Goal: Transaction & Acquisition: Book appointment/travel/reservation

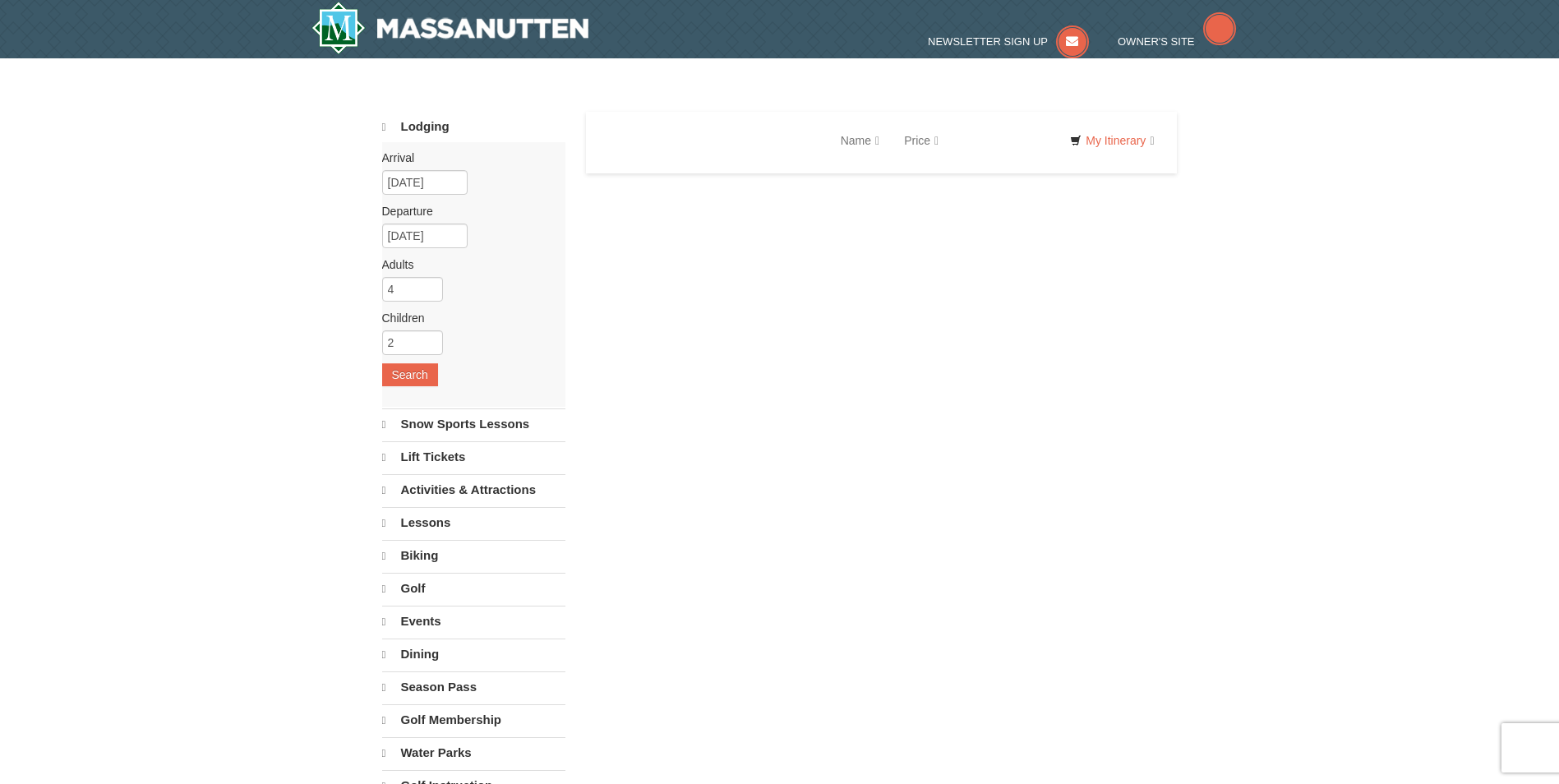
select select "9"
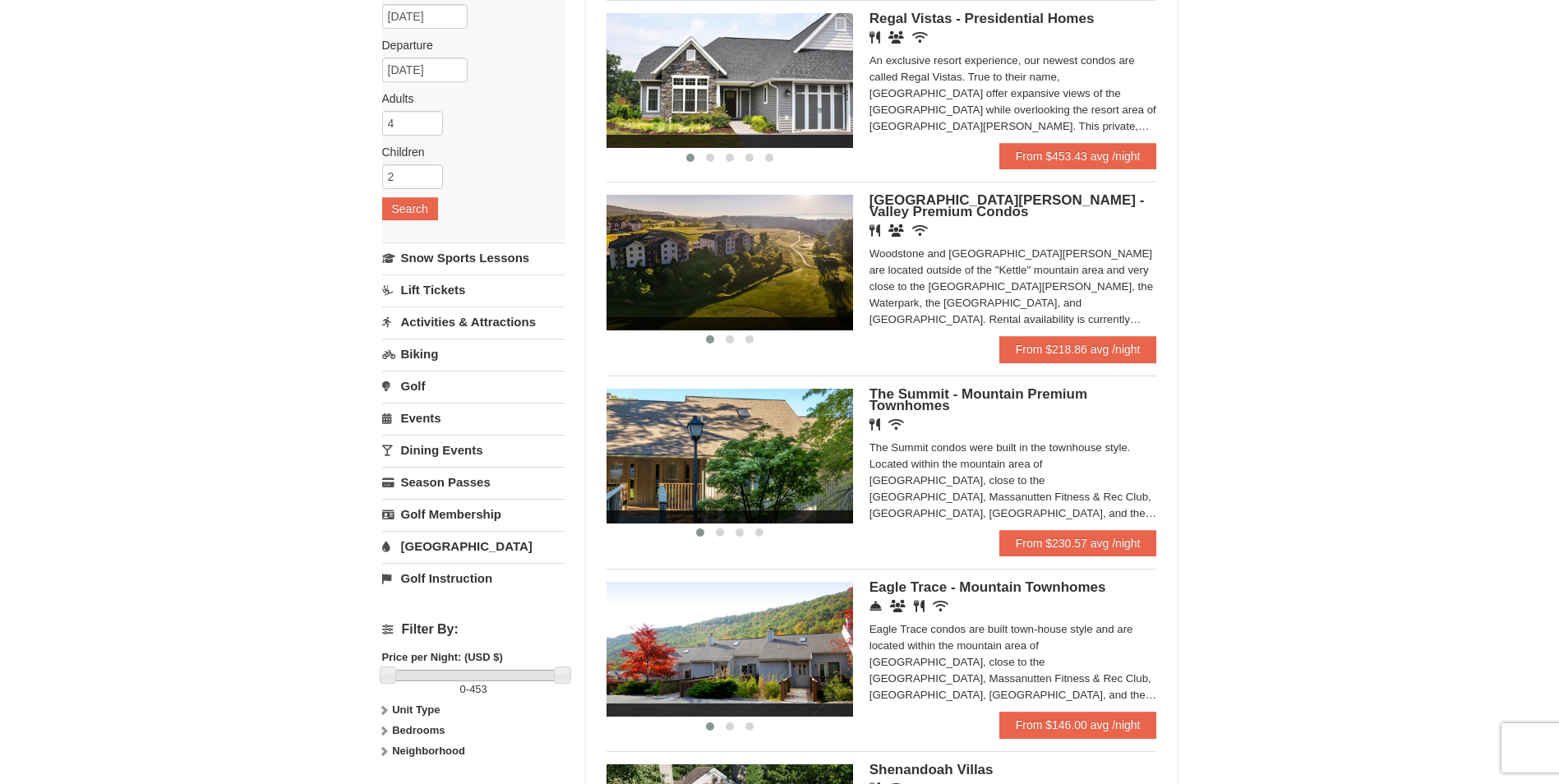
scroll to position [246, 0]
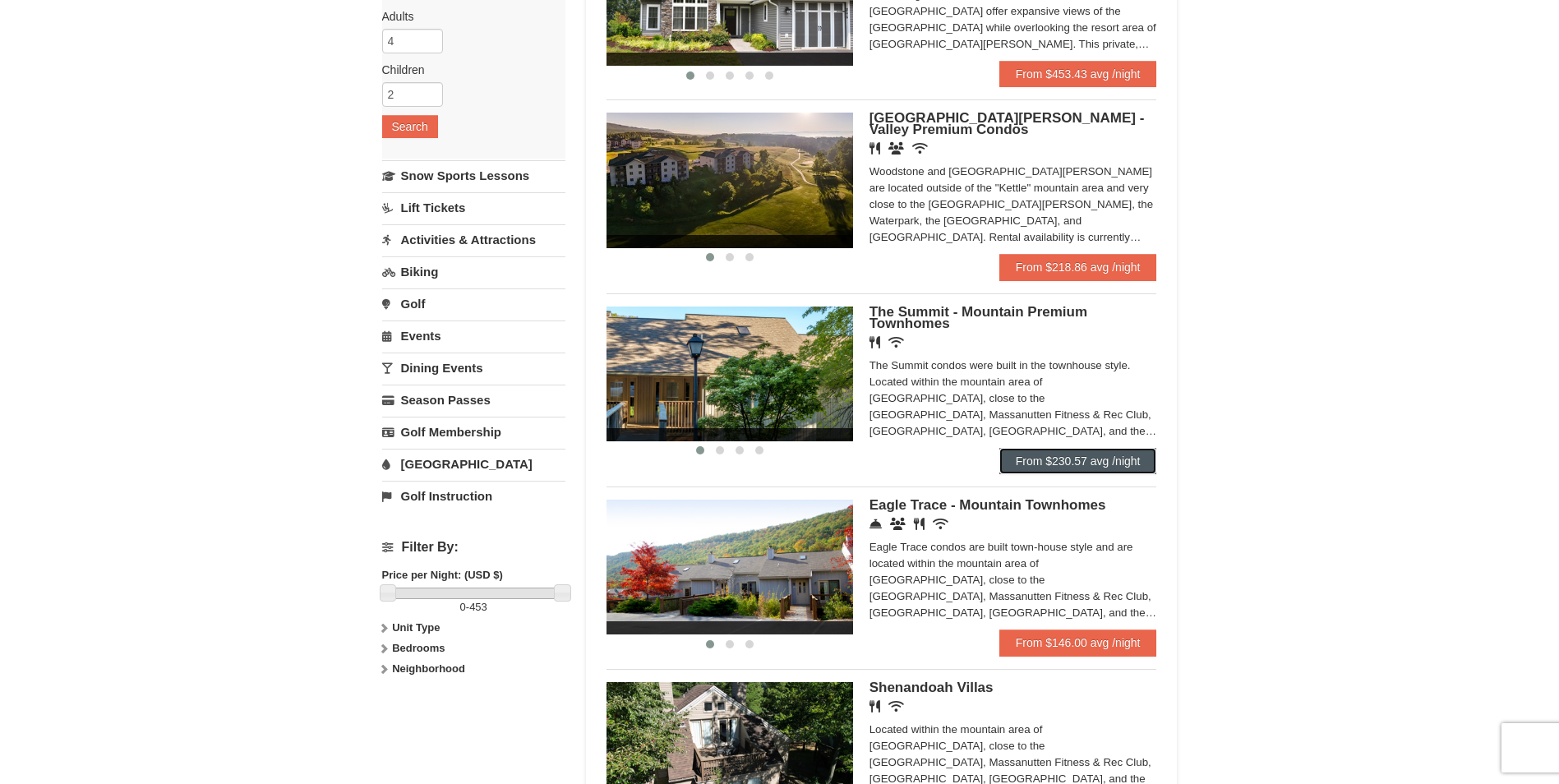
click at [1076, 465] on link "From $230.57 avg /night" at bounding box center [1078, 461] width 158 height 27
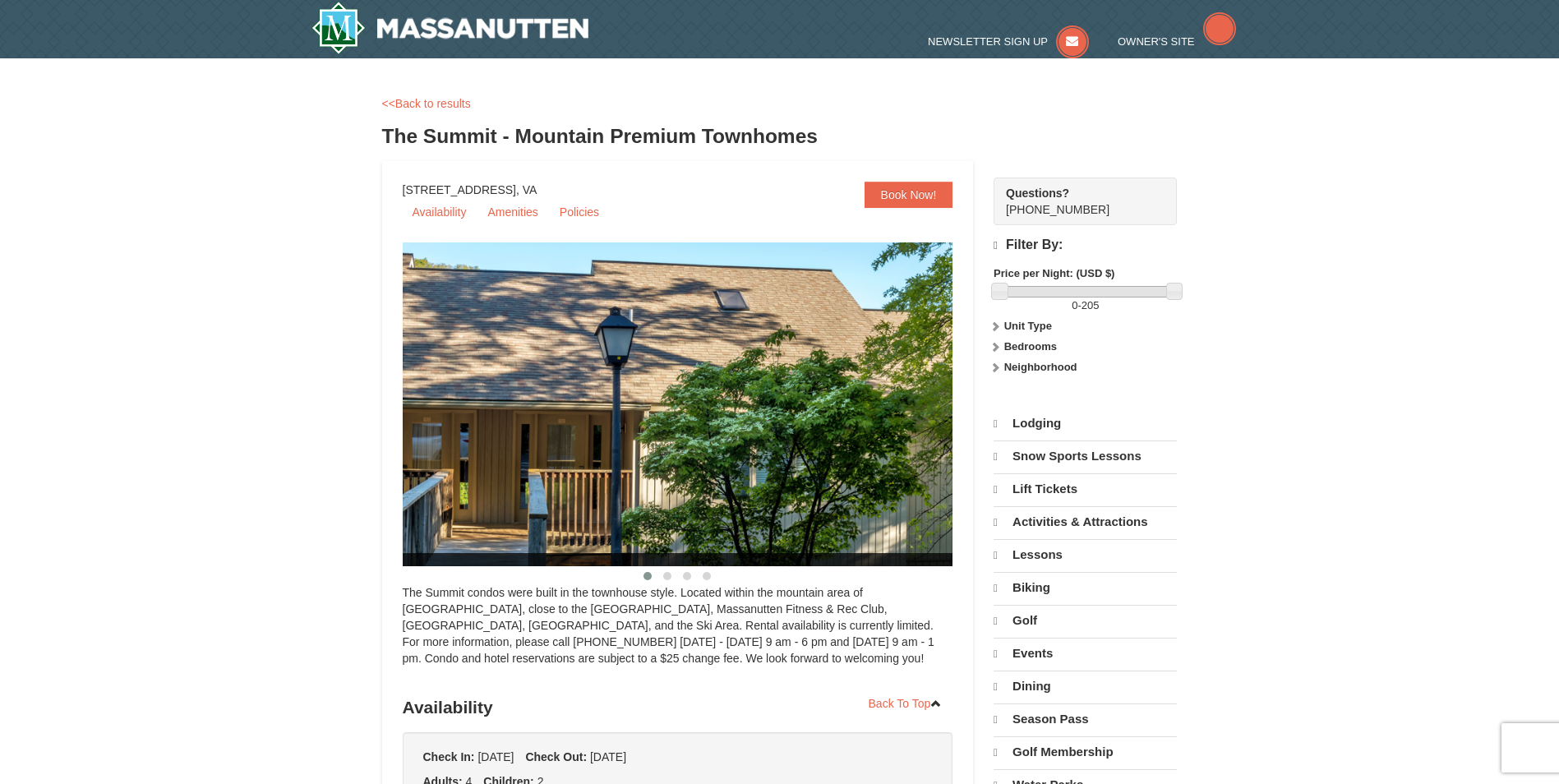
select select "9"
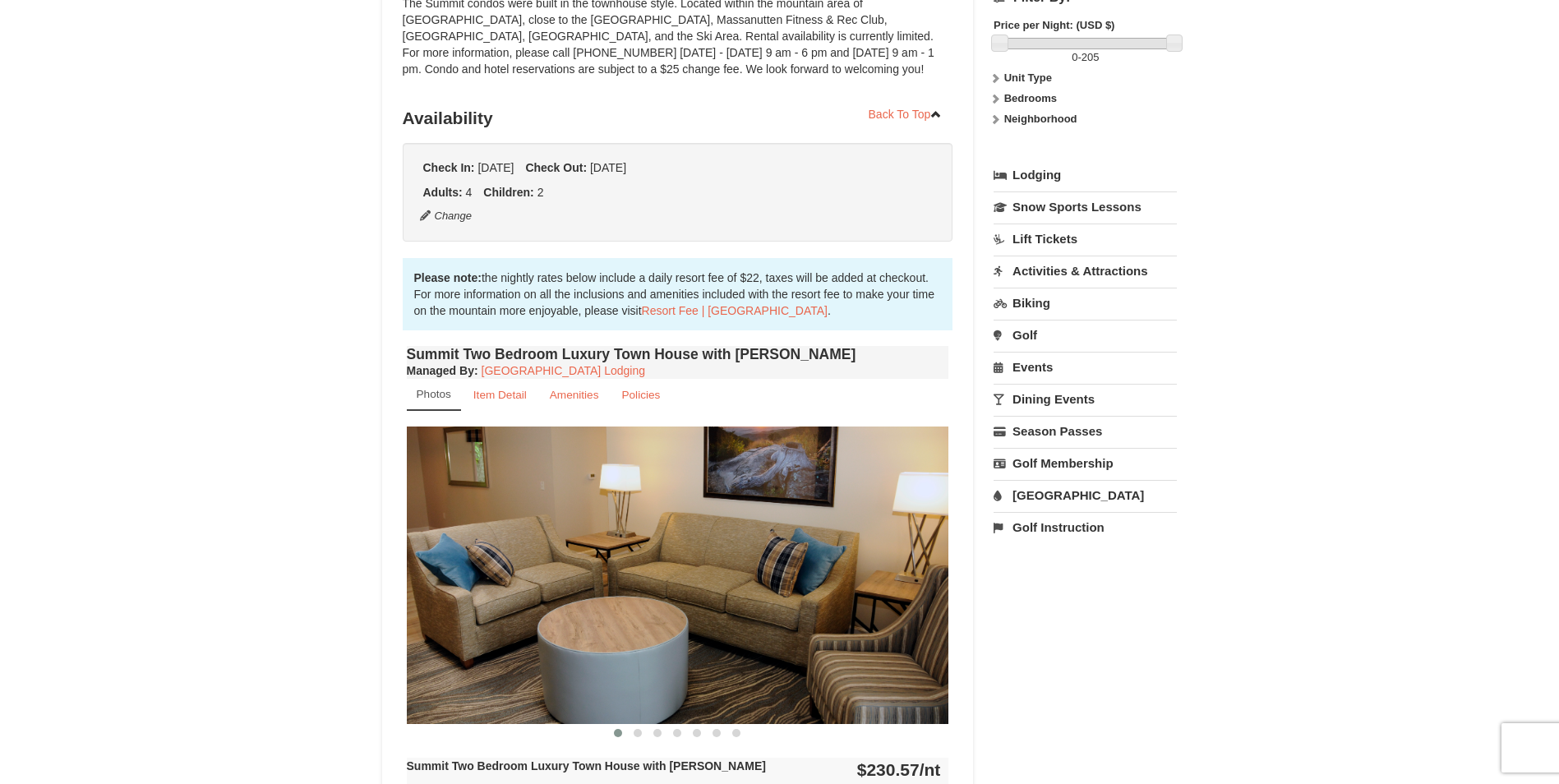
scroll to position [493, 0]
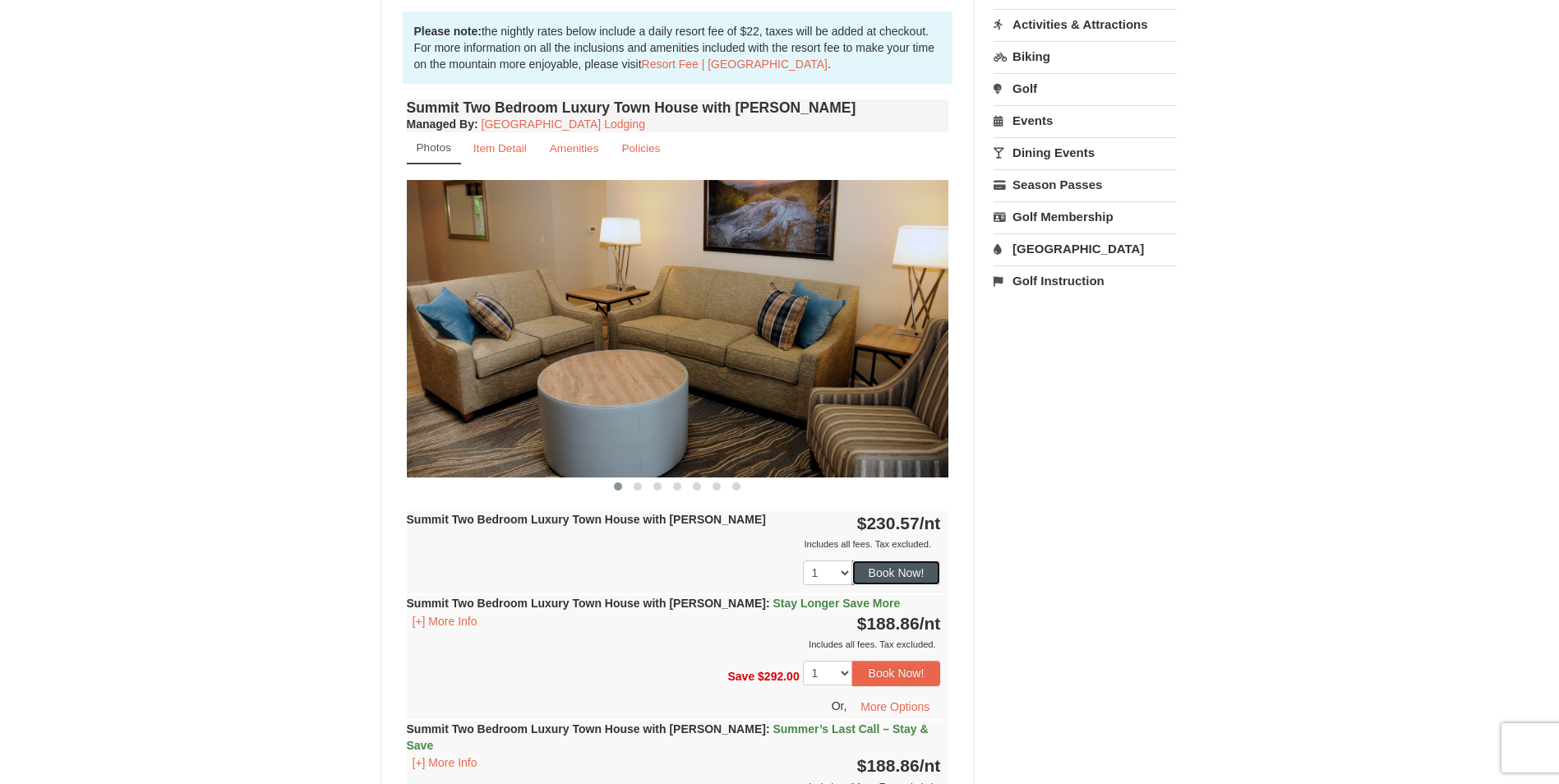
click at [900, 563] on button "Book Now!" at bounding box center [896, 572] width 89 height 25
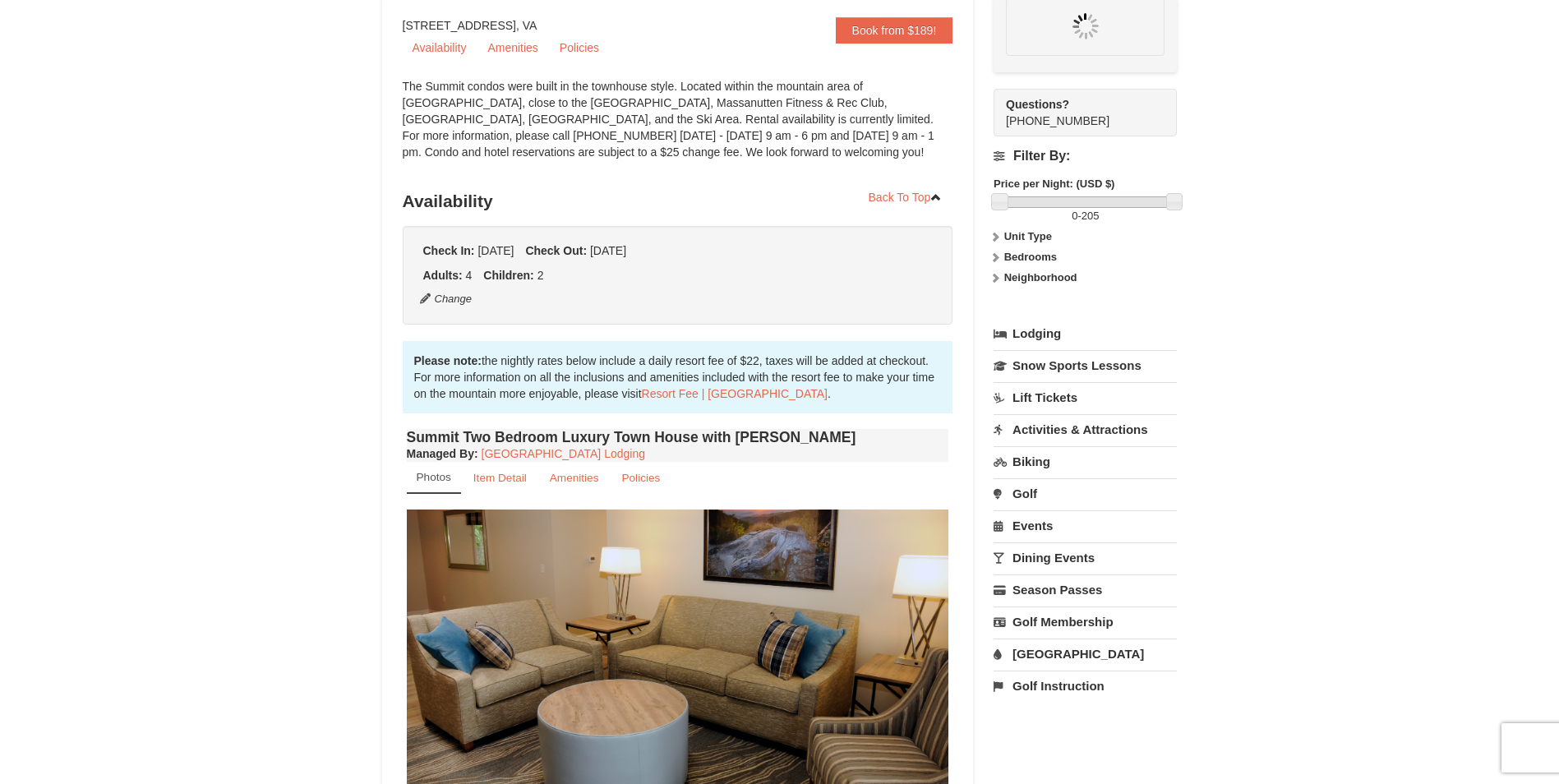
scroll to position [160, 0]
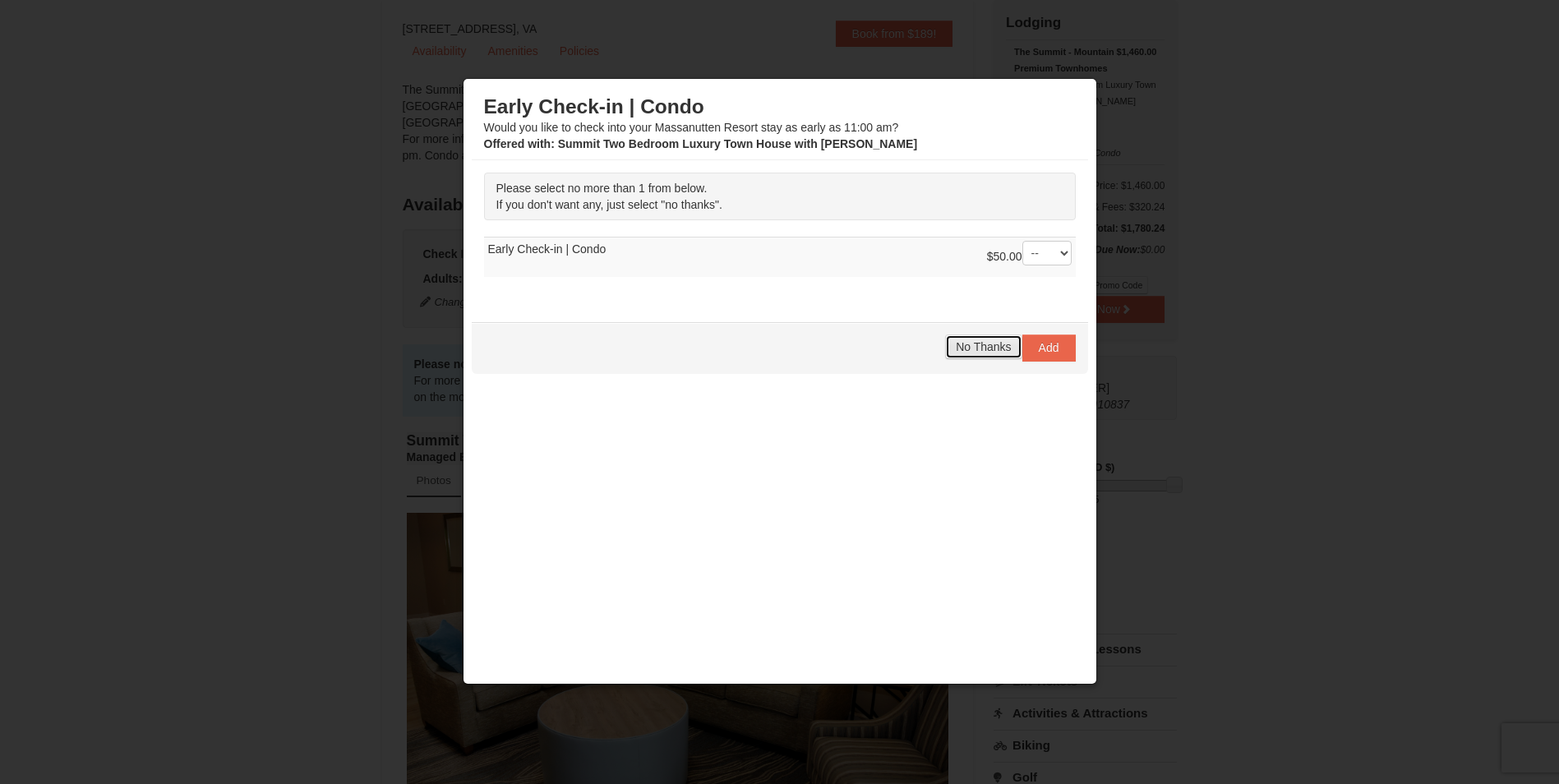
click at [991, 341] on span "No Thanks" at bounding box center [983, 346] width 55 height 13
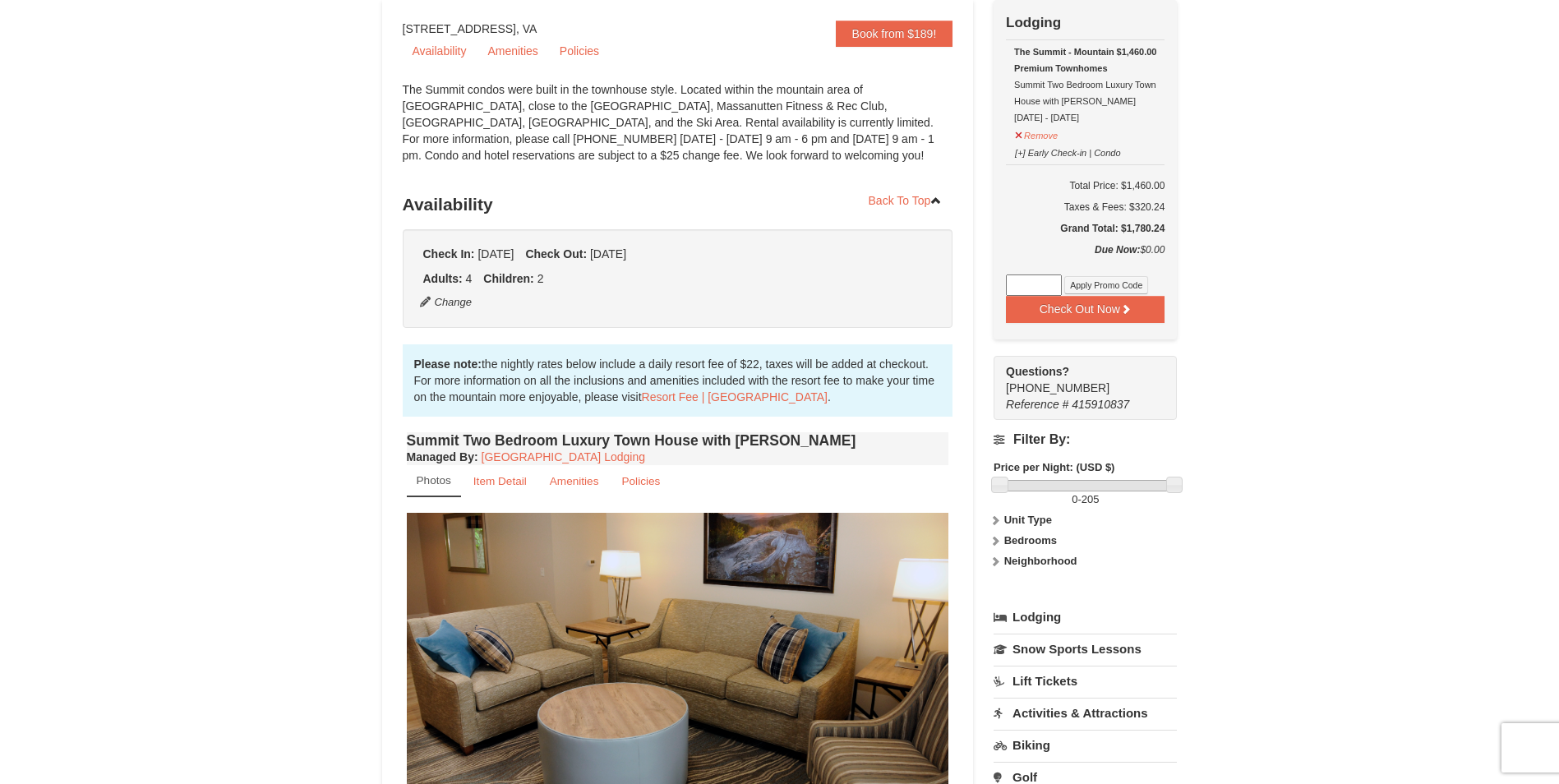
scroll to position [81, 0]
